Goal: Task Accomplishment & Management: Manage account settings

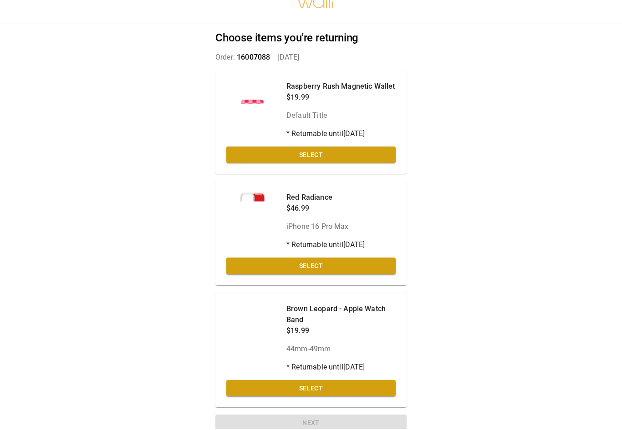
scroll to position [17, 0]
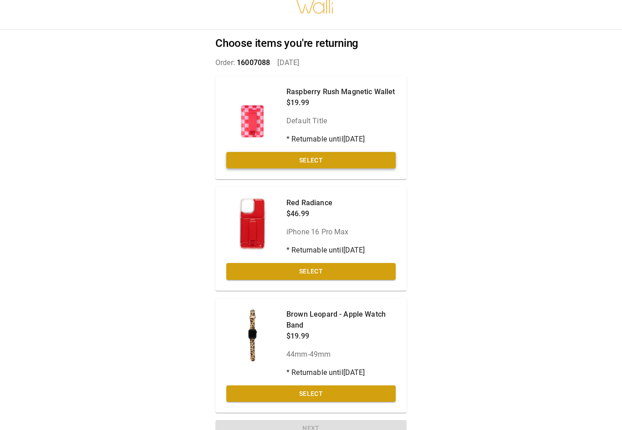
click at [375, 161] on button "Select" at bounding box center [310, 160] width 169 height 17
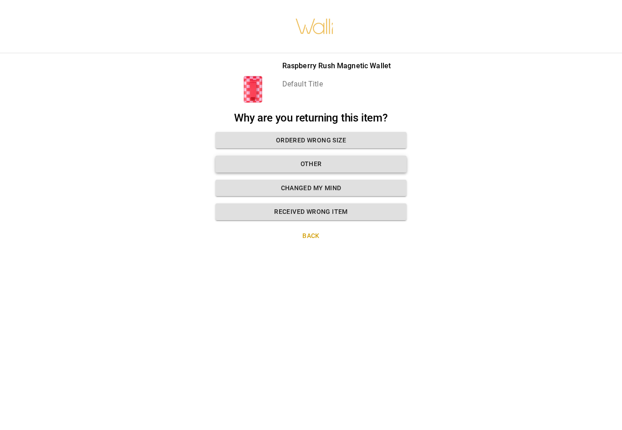
click at [381, 163] on button "Other" at bounding box center [310, 164] width 191 height 17
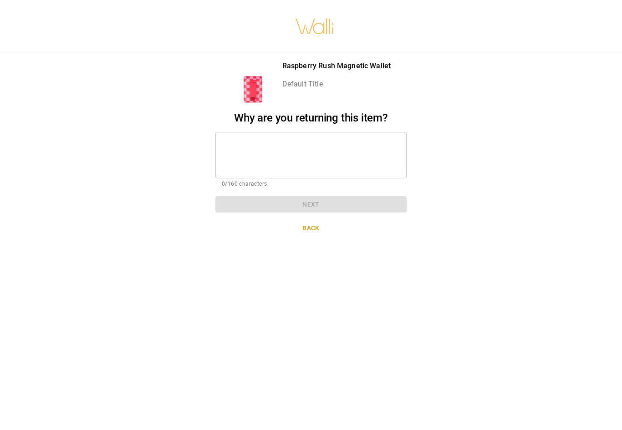
click at [398, 162] on textarea at bounding box center [311, 154] width 179 height 31
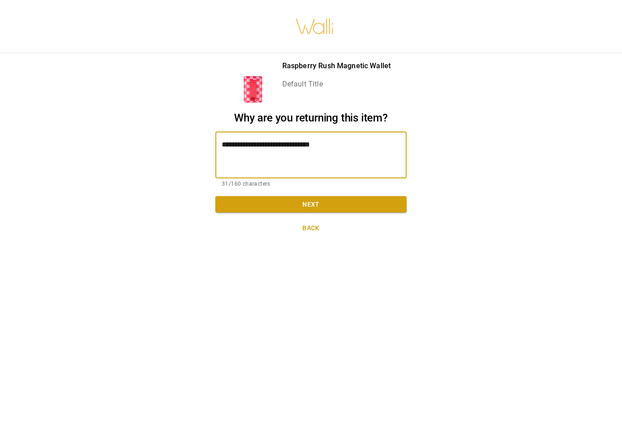
type textarea "**********"
click at [369, 199] on button "Next" at bounding box center [310, 204] width 191 height 17
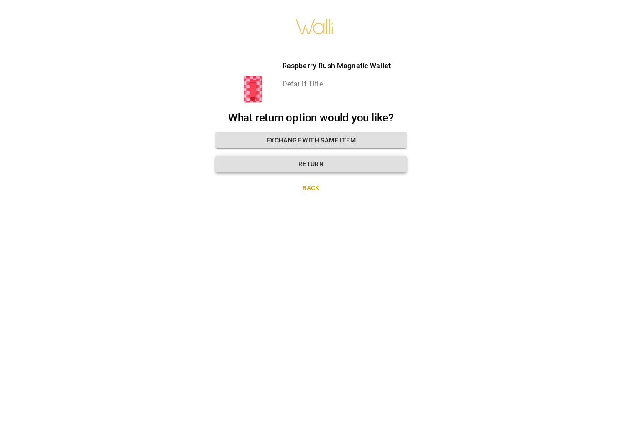
click at [376, 163] on button "Return" at bounding box center [310, 164] width 191 height 17
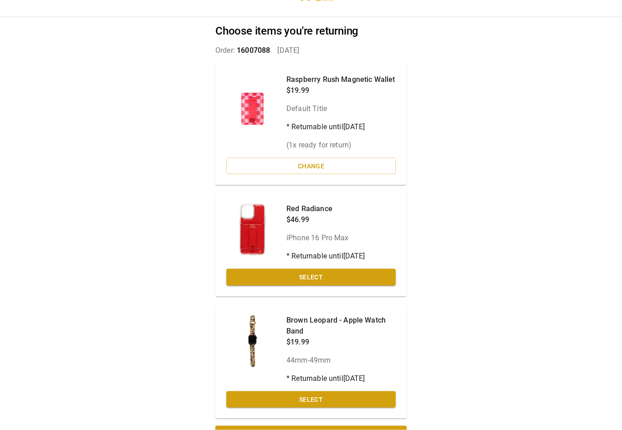
scroll to position [36, 0]
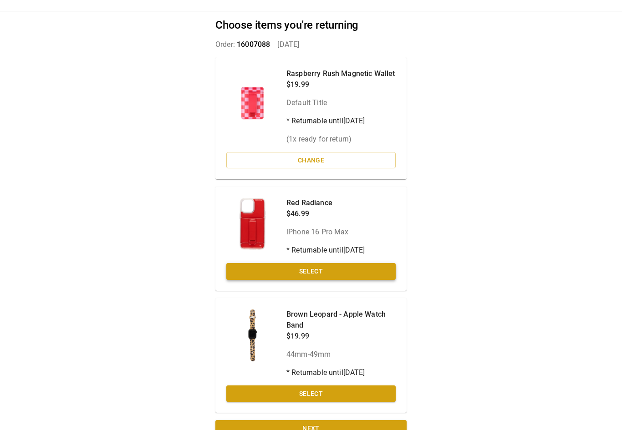
click at [372, 273] on button "Select" at bounding box center [310, 271] width 169 height 17
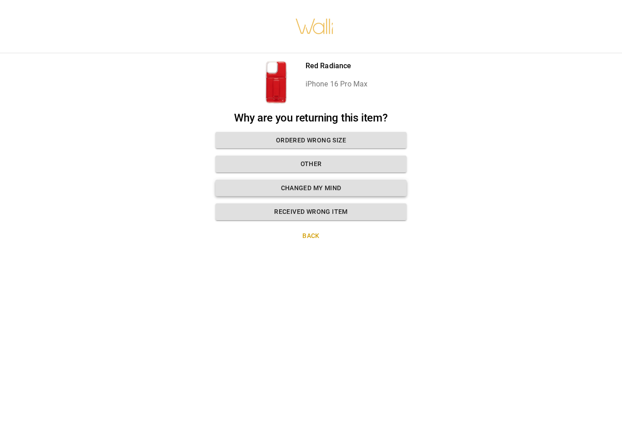
click at [365, 188] on button "Changed my mind" at bounding box center [310, 188] width 191 height 17
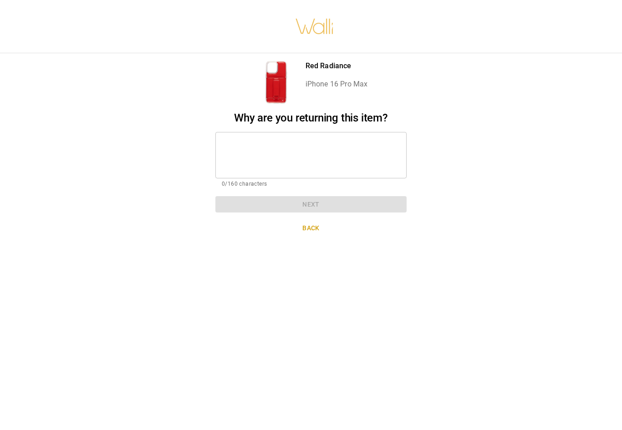
click at [391, 160] on textarea at bounding box center [311, 154] width 179 height 31
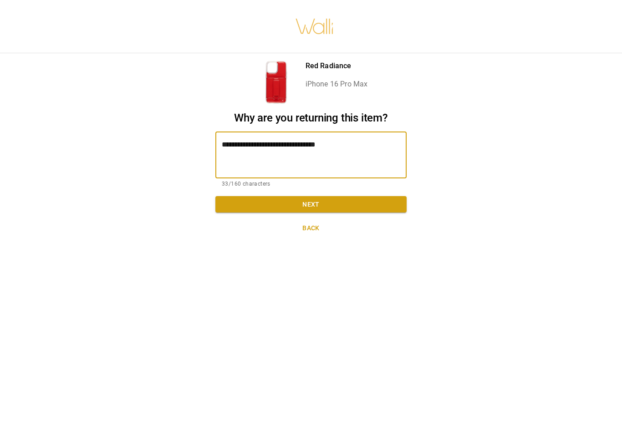
type textarea "**********"
click at [364, 203] on button "Next" at bounding box center [310, 204] width 191 height 17
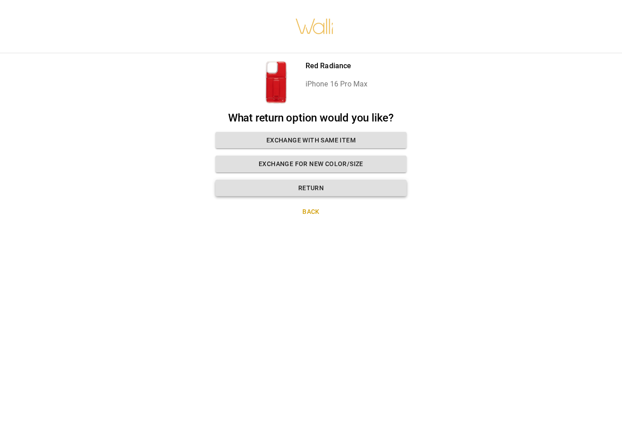
click at [385, 192] on button "Return" at bounding box center [310, 188] width 191 height 17
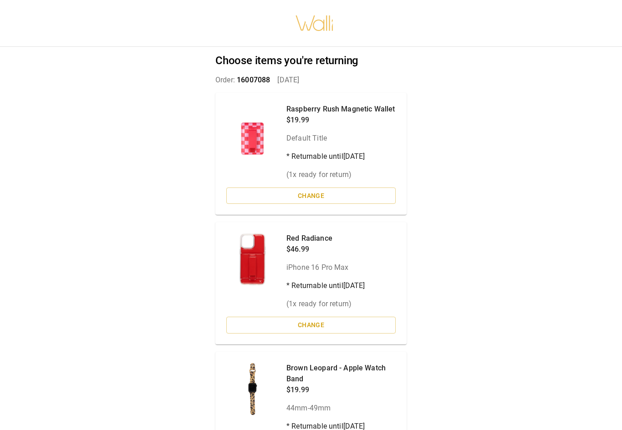
scroll to position [54, 0]
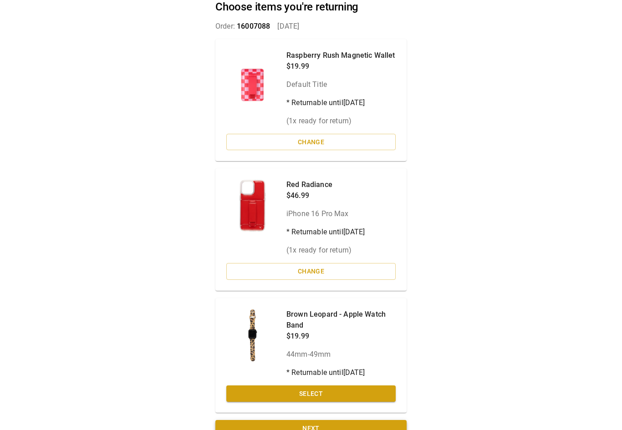
click at [370, 425] on button "Next" at bounding box center [310, 428] width 191 height 17
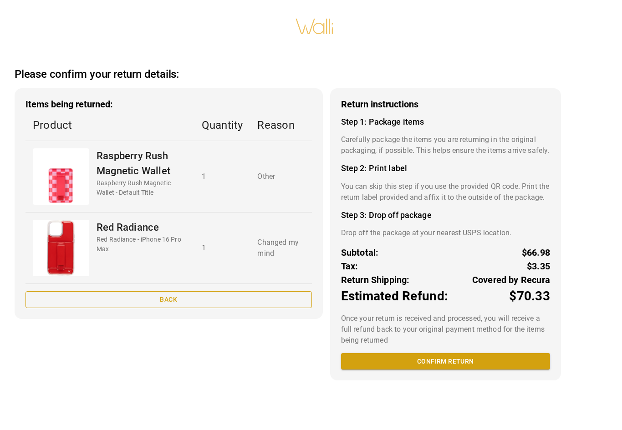
click at [68, 306] on button "Back" at bounding box center [169, 299] width 286 height 17
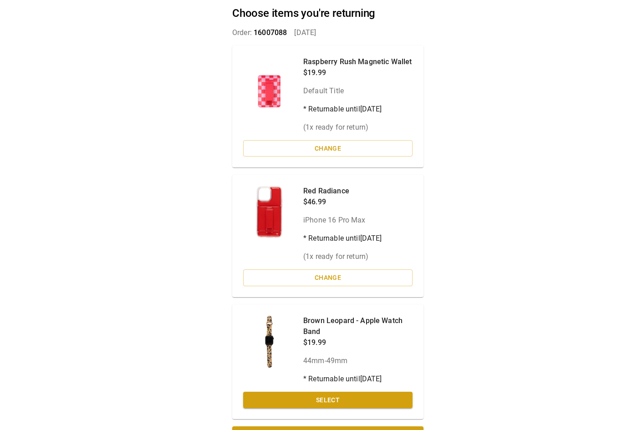
scroll to position [54, 0]
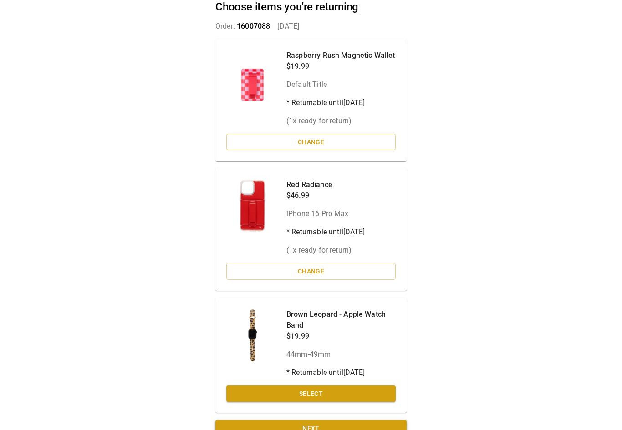
click at [383, 428] on button "Next" at bounding box center [310, 428] width 191 height 17
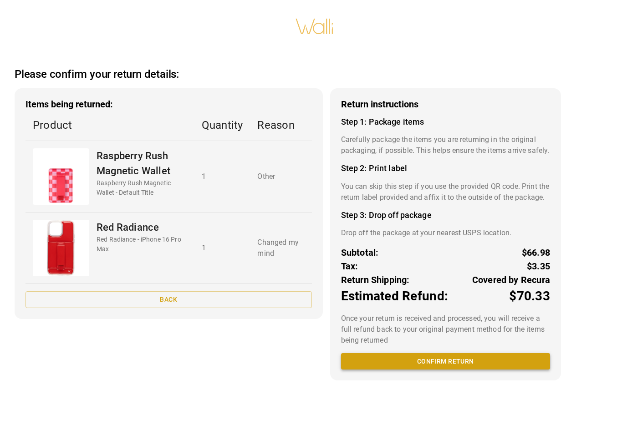
click at [538, 370] on button "Confirm return" at bounding box center [445, 361] width 209 height 17
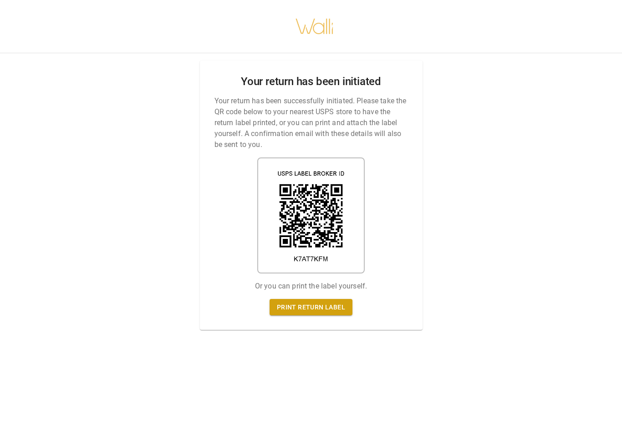
scroll to position [4, 0]
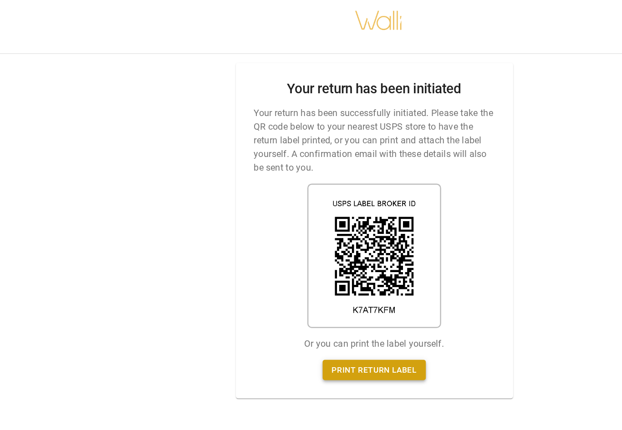
click at [289, 299] on link "Print return label" at bounding box center [311, 307] width 83 height 17
